Goal: Check status: Check status

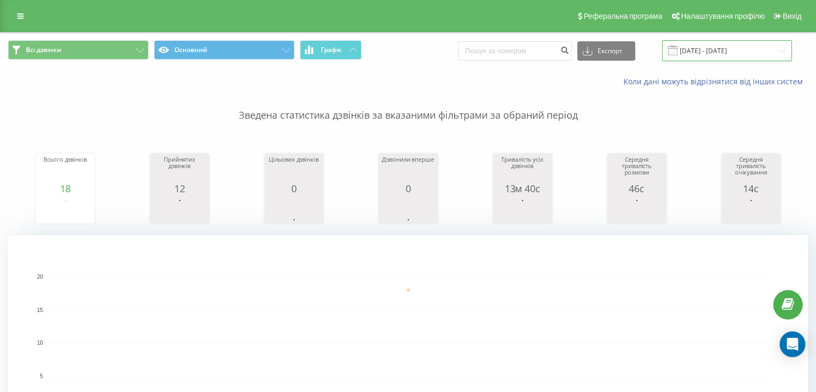
click at [720, 48] on input "20.08.2025 - 20.08.2025" at bounding box center [727, 50] width 130 height 21
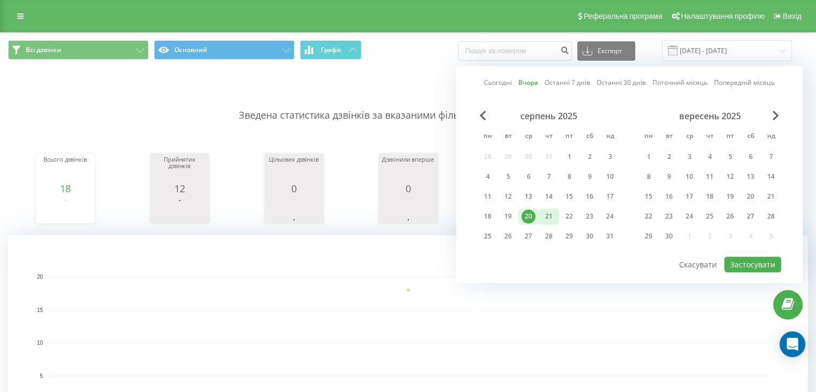
click at [549, 214] on div "21" at bounding box center [549, 216] width 14 height 14
click at [756, 262] on button "Застосувати" at bounding box center [752, 264] width 57 height 16
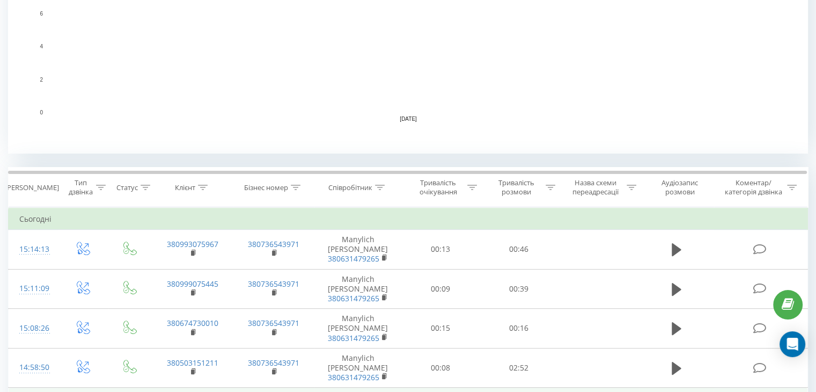
scroll to position [17, 0]
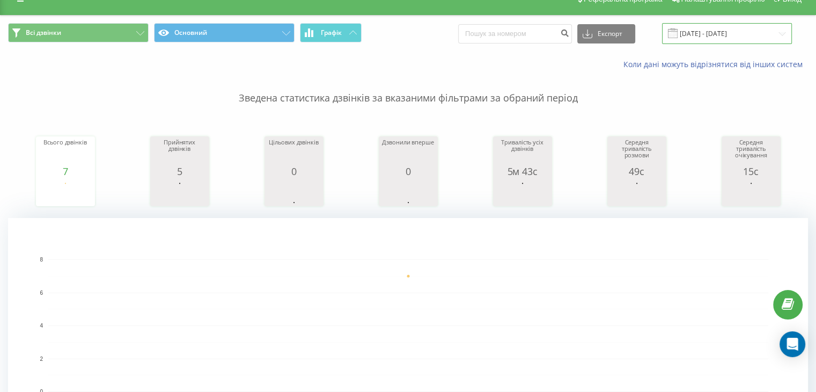
click at [733, 39] on input "[DATE] - [DATE]" at bounding box center [727, 33] width 130 height 21
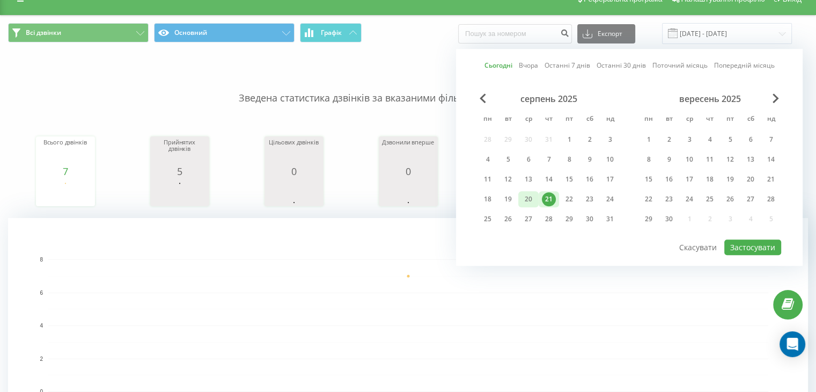
click at [523, 199] on div "20" at bounding box center [529, 199] width 14 height 14
click at [766, 242] on button "Застосувати" at bounding box center [752, 247] width 57 height 16
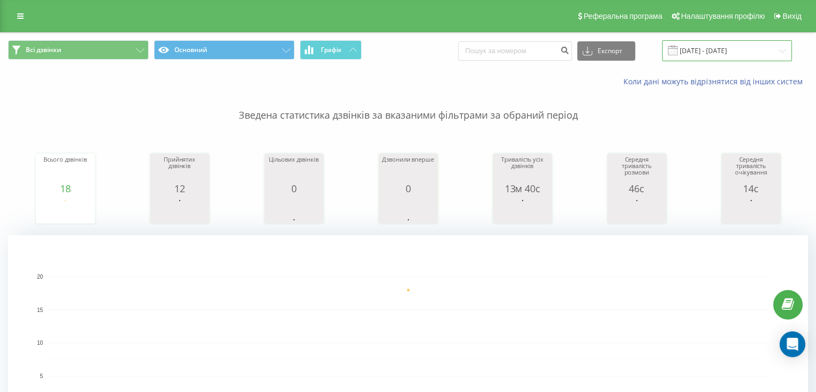
click at [727, 56] on input "20.08.2025 - 20.08.2025" at bounding box center [727, 50] width 130 height 21
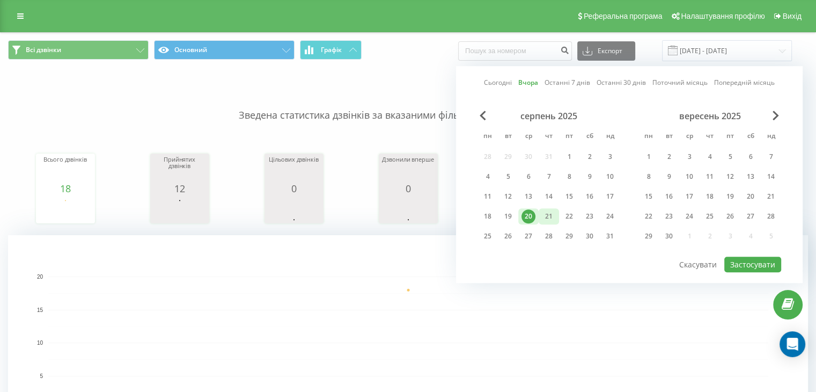
click at [547, 214] on div "21" at bounding box center [549, 216] width 14 height 14
click at [753, 265] on button "Застосувати" at bounding box center [752, 264] width 57 height 16
type input "[DATE] - [DATE]"
